Goal: Navigation & Orientation: Find specific page/section

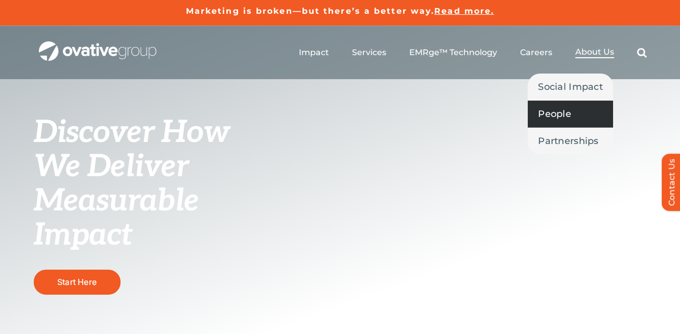
click at [547, 112] on span "People" at bounding box center [554, 114] width 33 height 14
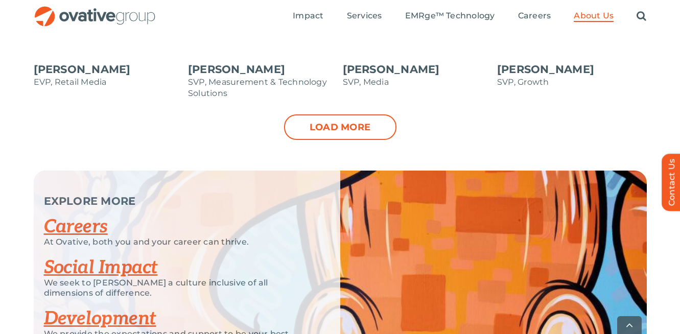
scroll to position [1226, 0]
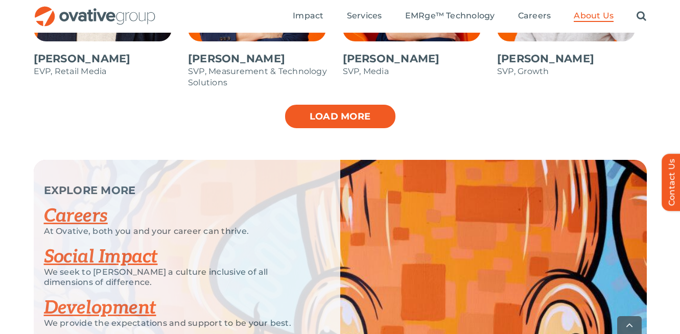
click at [374, 109] on link "Load more" at bounding box center [340, 117] width 112 height 26
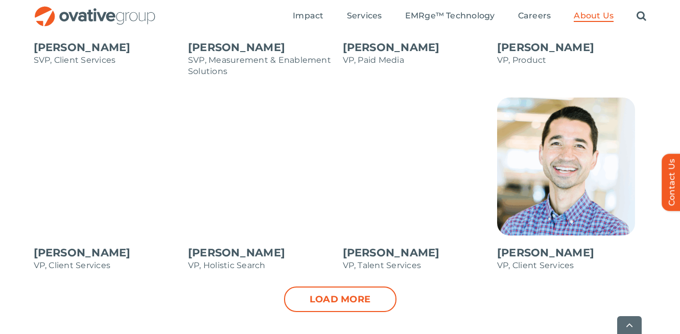
scroll to position [1444, 0]
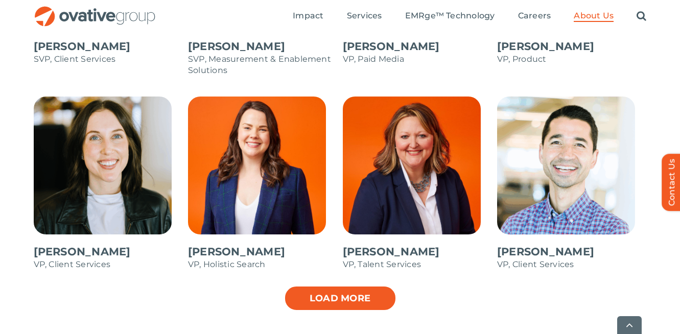
click at [369, 304] on link "Load more" at bounding box center [340, 299] width 112 height 26
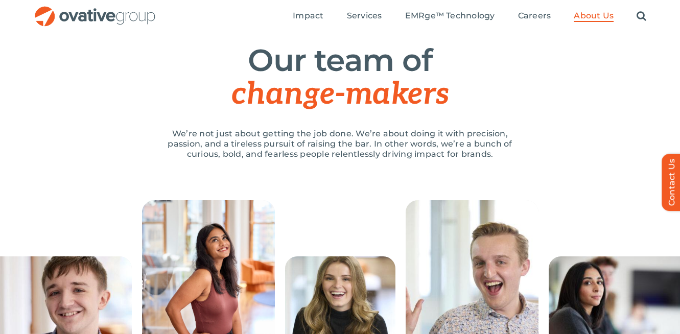
scroll to position [0, 0]
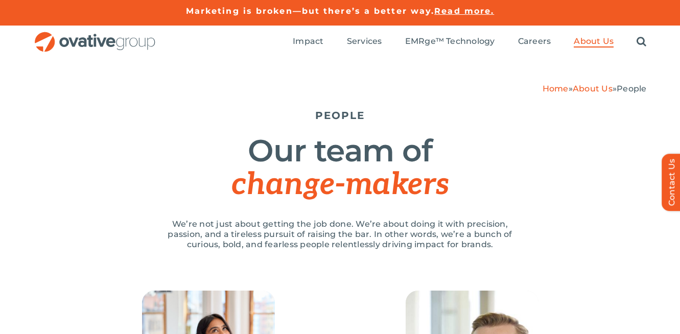
click at [460, 11] on span "Read more." at bounding box center [464, 11] width 60 height 10
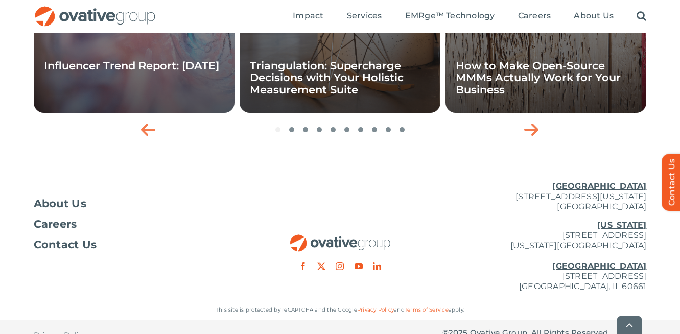
scroll to position [1803, 0]
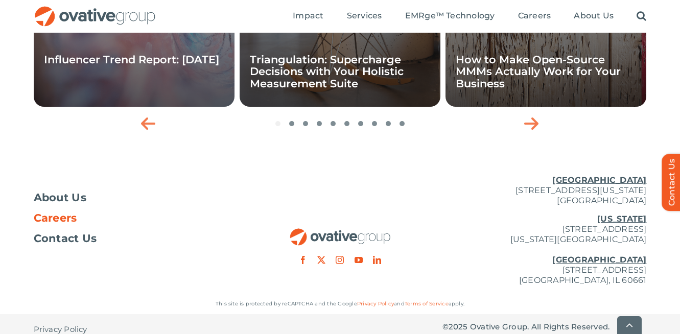
click at [60, 213] on span "Careers" at bounding box center [55, 218] width 43 height 10
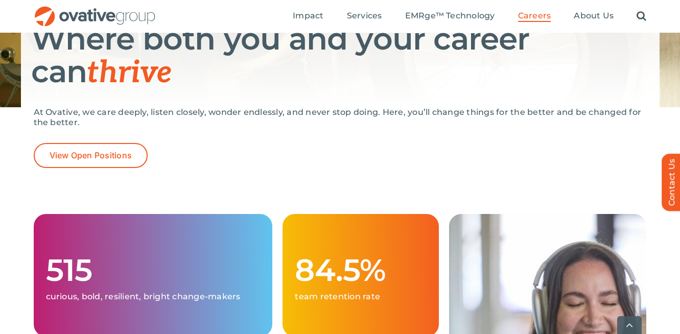
scroll to position [164, 0]
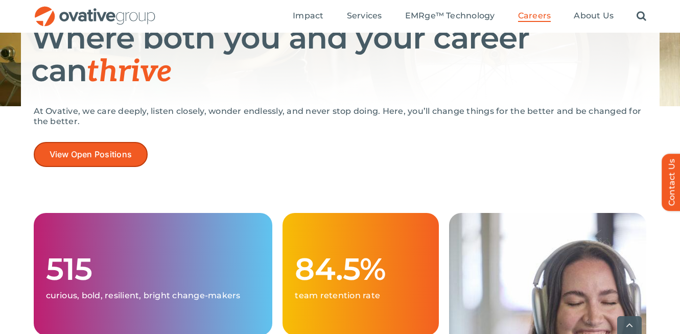
click at [126, 159] on span "View Open Positions" at bounding box center [91, 155] width 83 height 10
